Goal: Submit feedback/report problem

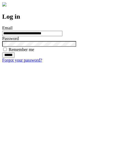
click at [15, 58] on input "******" at bounding box center [8, 55] width 12 height 5
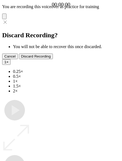
type input "**********"
